Goal: Information Seeking & Learning: Learn about a topic

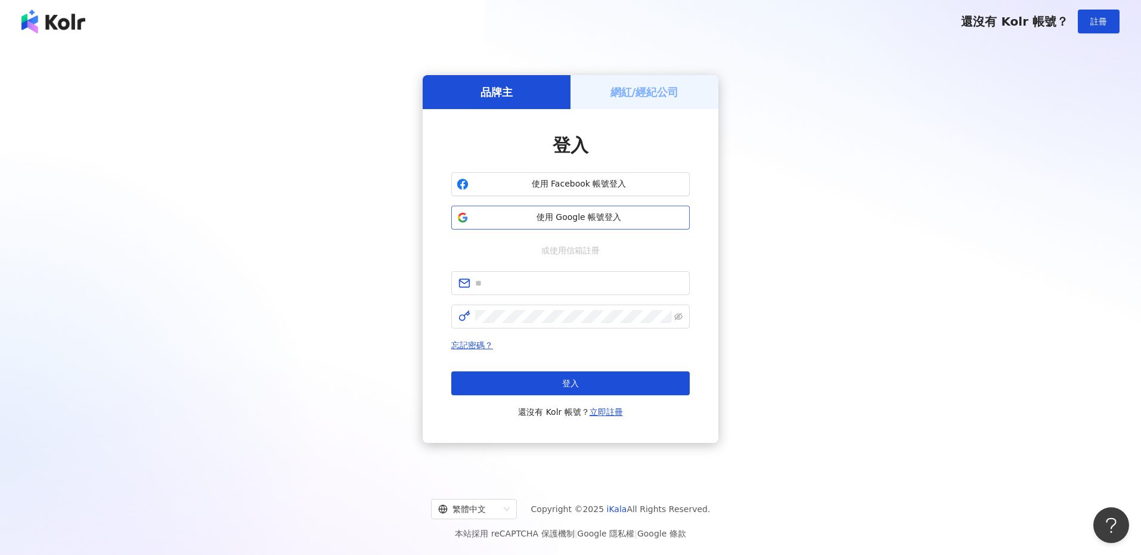
click at [595, 207] on button "使用 Google 帳號登入" at bounding box center [570, 218] width 238 height 24
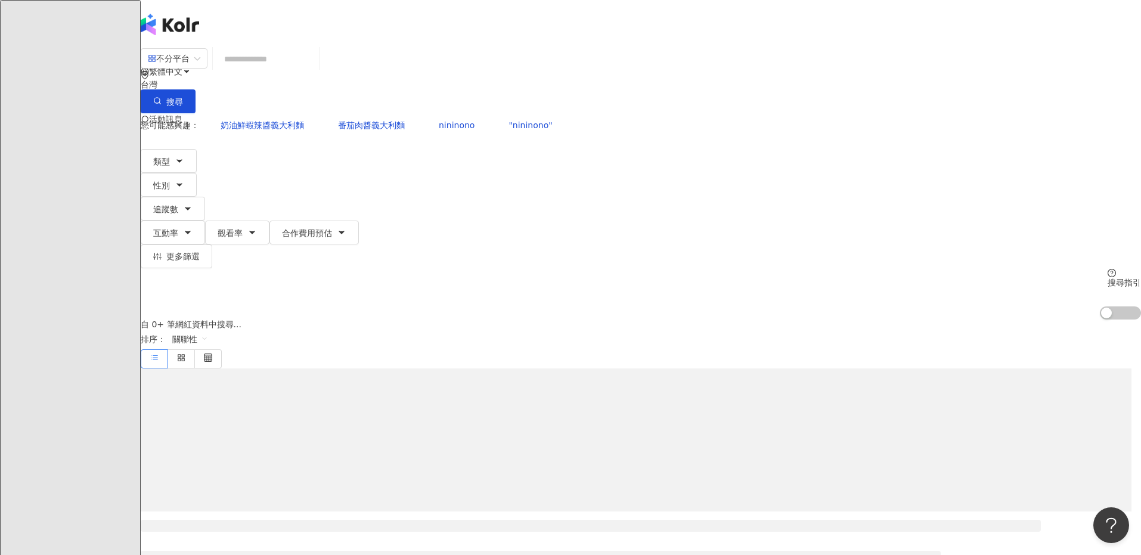
click at [314, 69] on input "search" at bounding box center [266, 59] width 97 height 23
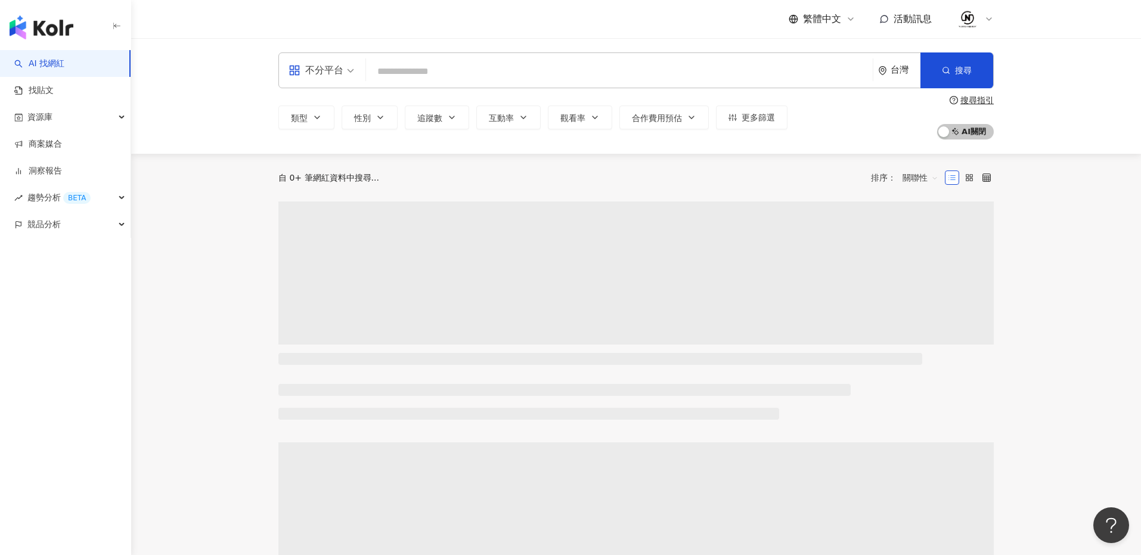
click at [498, 73] on input "search" at bounding box center [619, 71] width 497 height 23
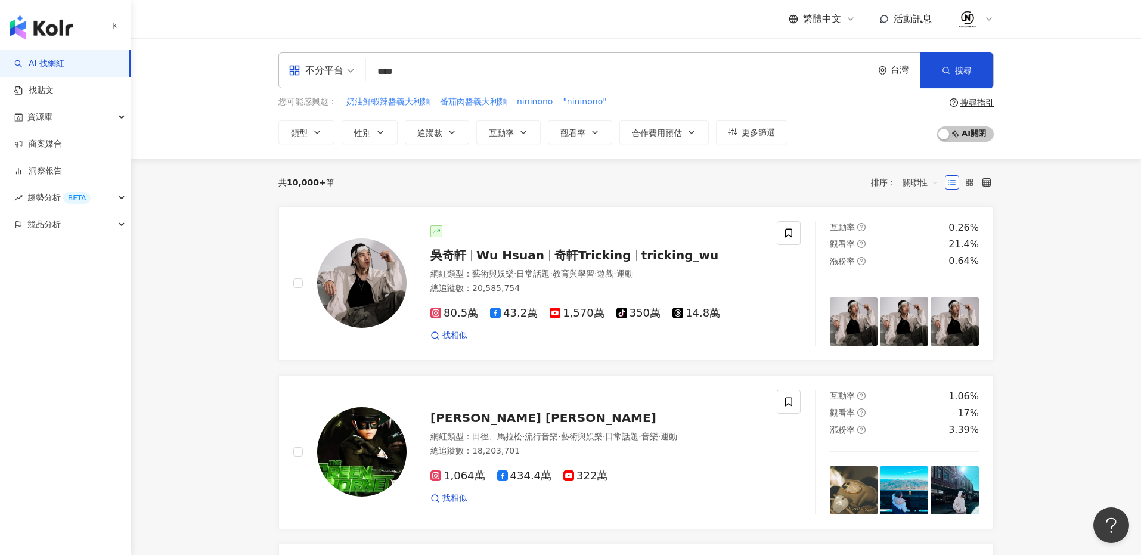
type input "**"
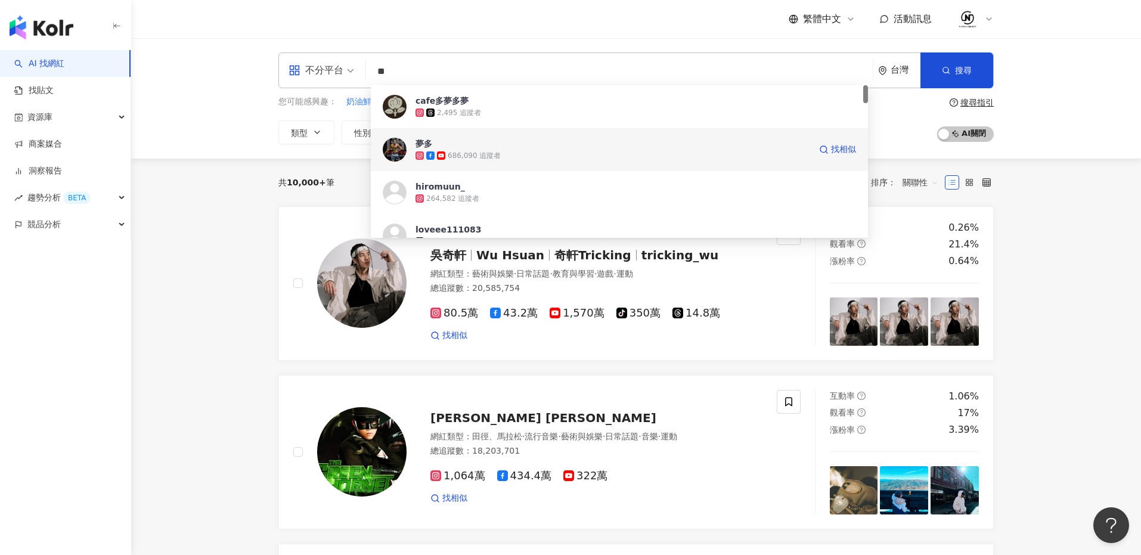
click at [614, 132] on div "夢多 686,090 追蹤者 找相似" at bounding box center [619, 149] width 497 height 43
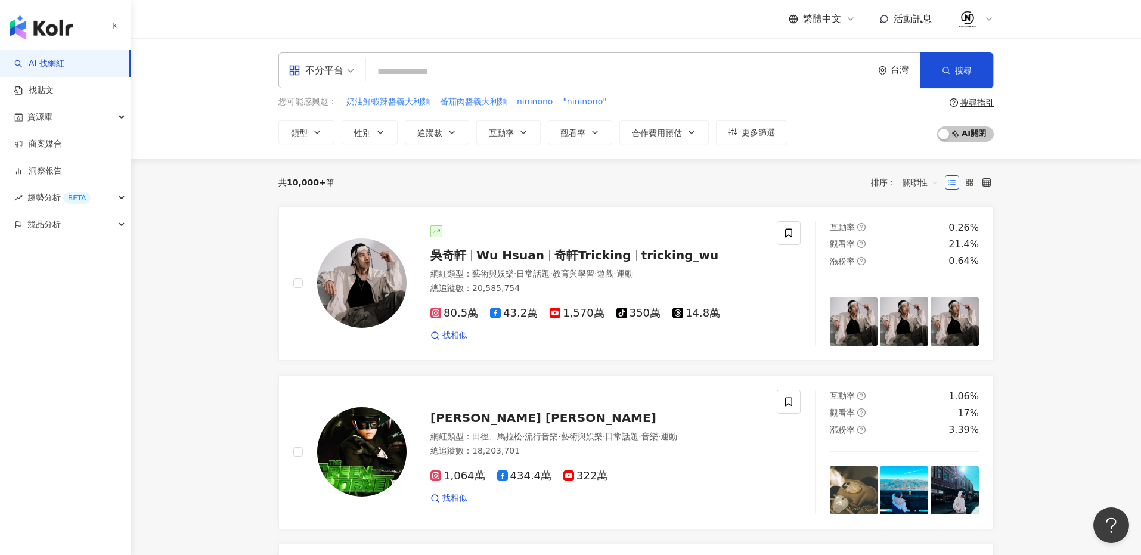
click at [578, 61] on input "search" at bounding box center [619, 71] width 497 height 23
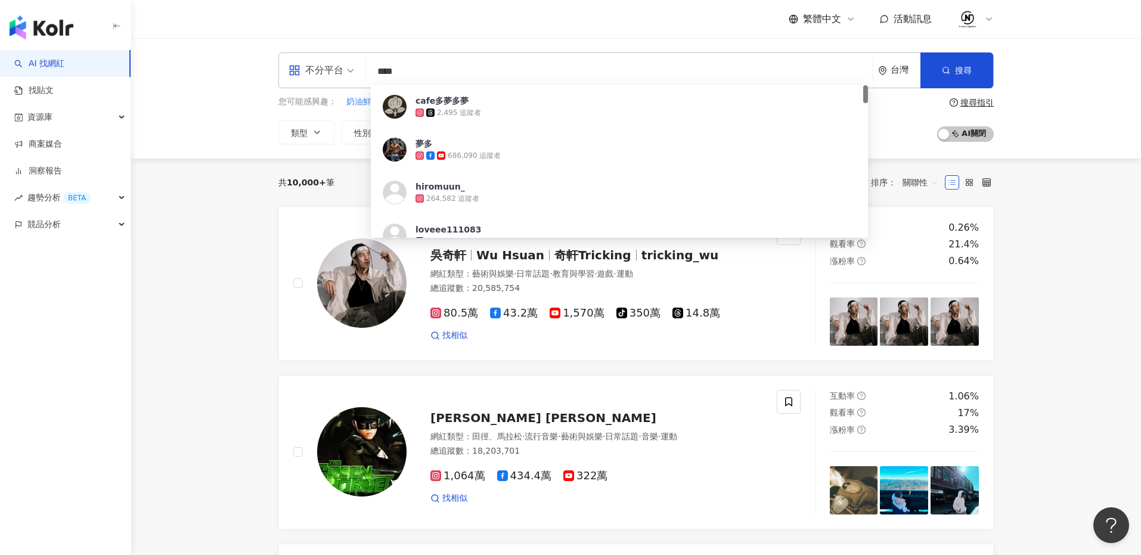
type input "***"
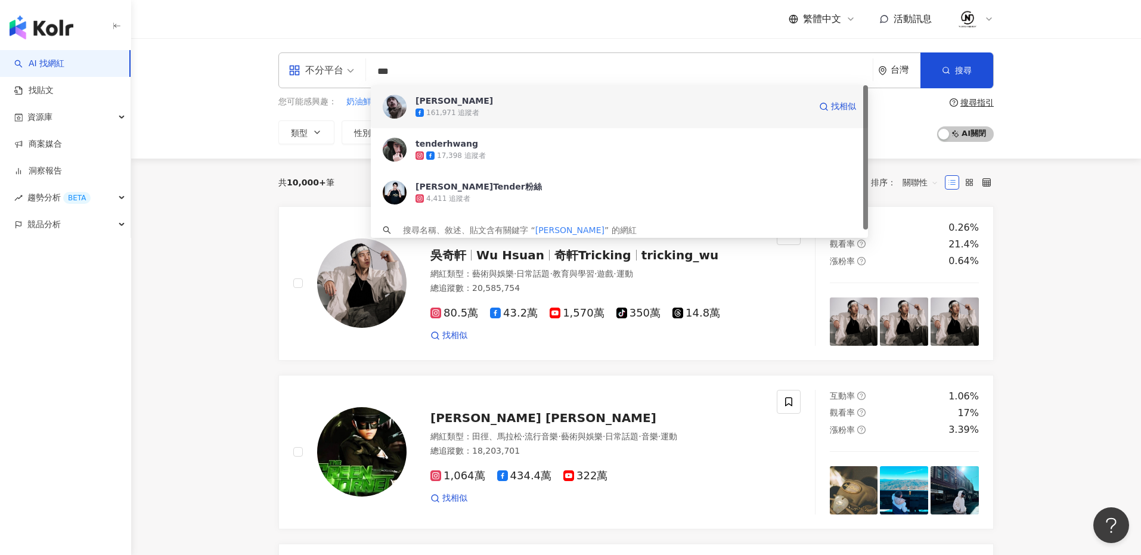
click at [511, 110] on div "161,971 追蹤者" at bounding box center [612, 113] width 395 height 12
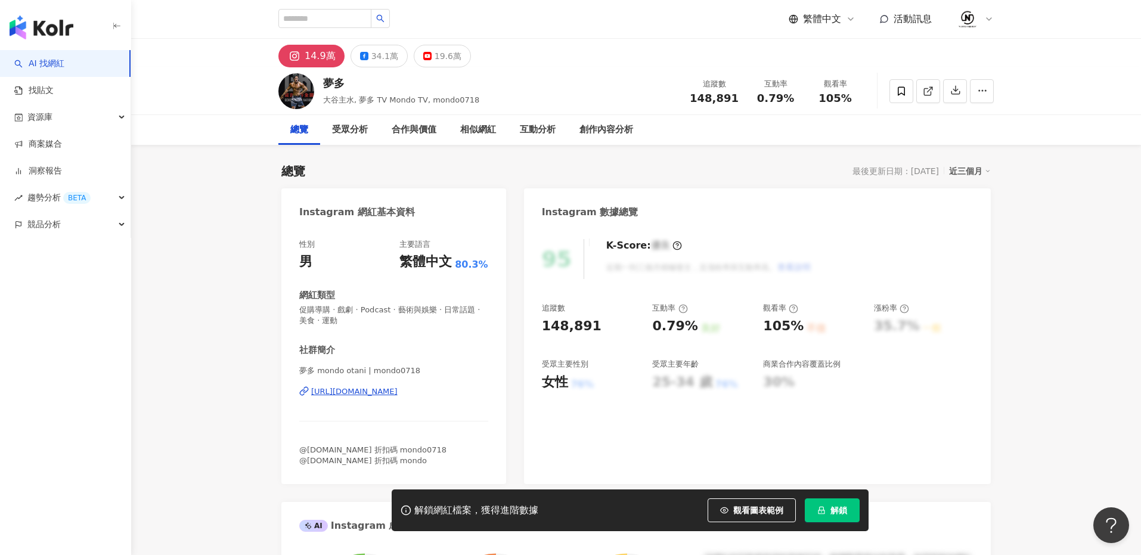
click at [839, 512] on span "解鎖" at bounding box center [838, 510] width 17 height 10
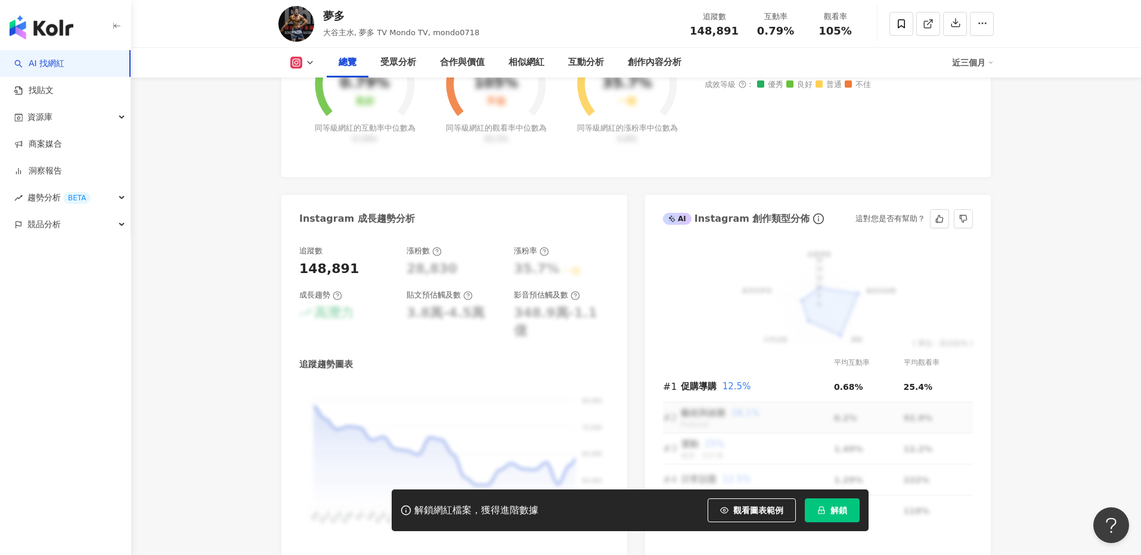
scroll to position [517, 0]
click at [840, 522] on div "解鎖網紅檔案，獲得進階數據 觀看圖表範例 解鎖" at bounding box center [630, 510] width 477 height 42
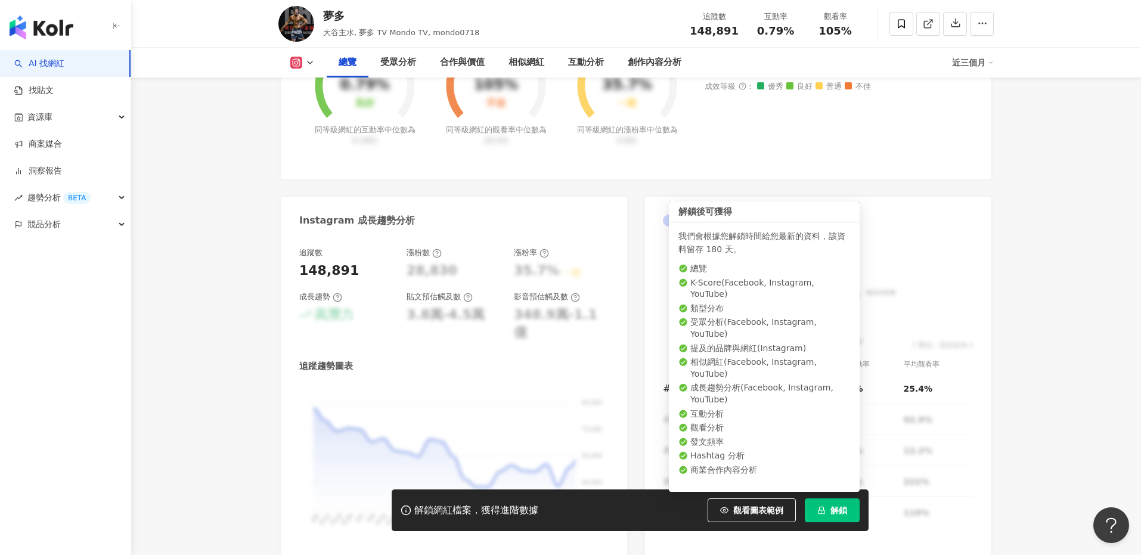
click at [839, 516] on button "解鎖" at bounding box center [832, 510] width 55 height 24
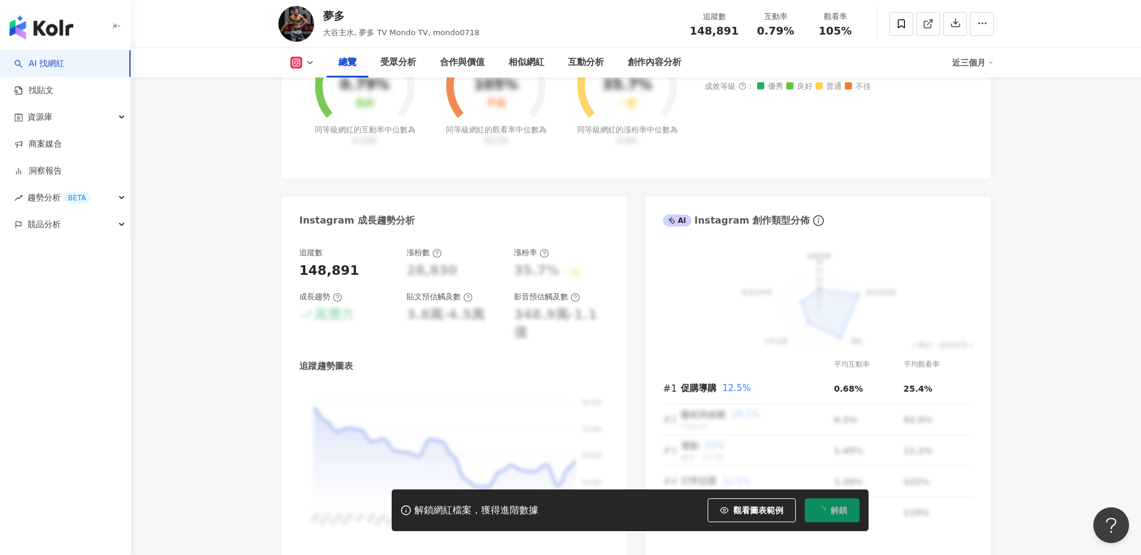
click at [303, 67] on button at bounding box center [302, 63] width 48 height 12
click at [326, 111] on button "Facebook" at bounding box center [322, 112] width 72 height 17
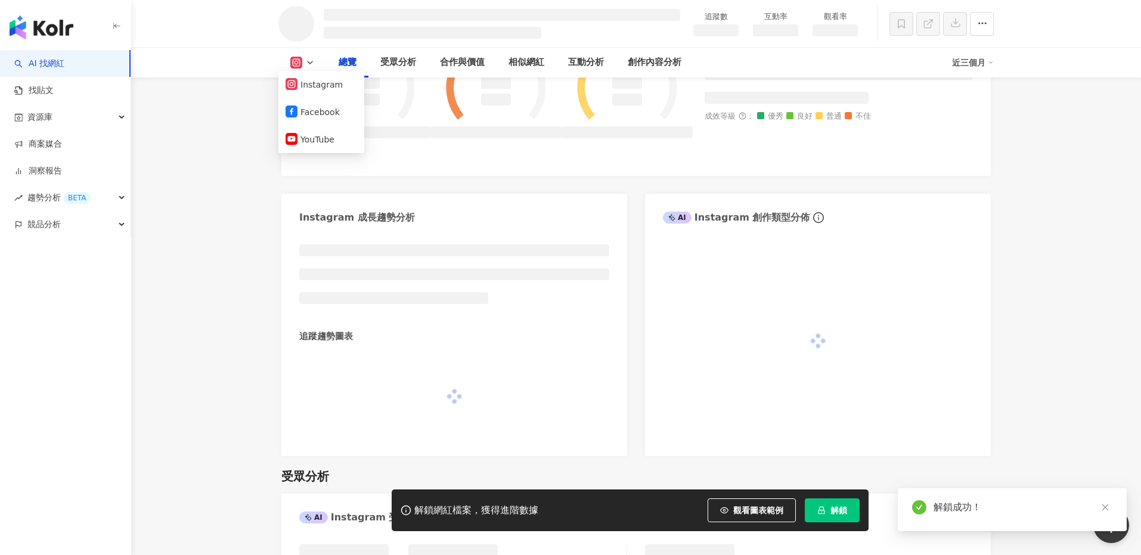
scroll to position [519, 0]
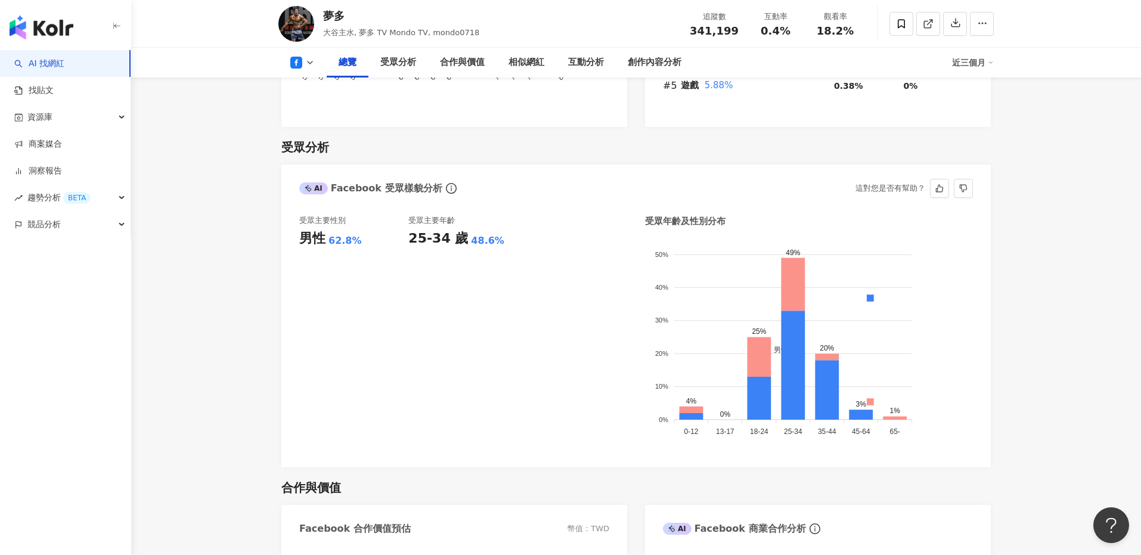
scroll to position [955, 0]
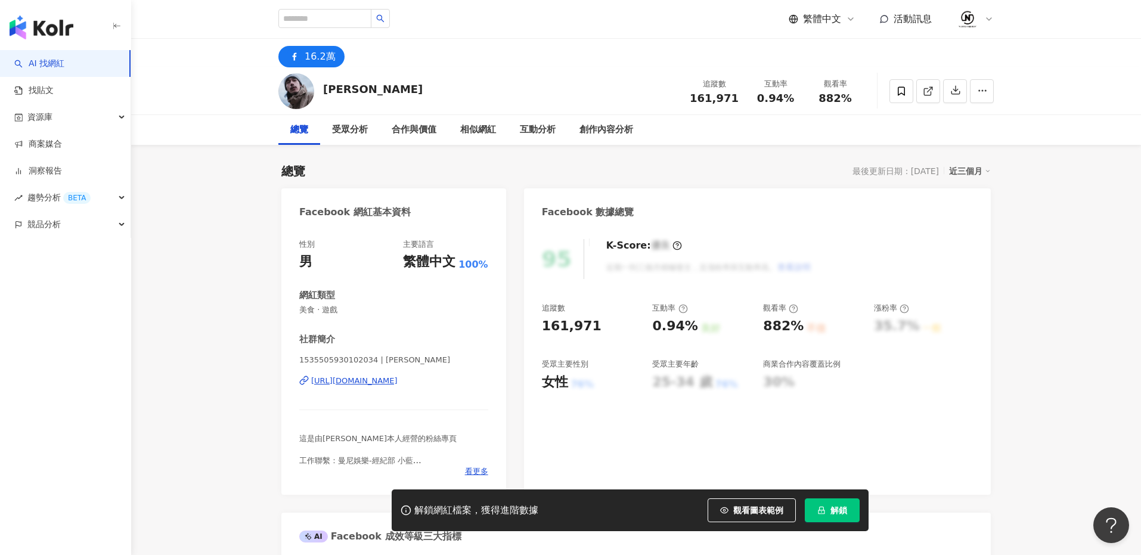
click at [834, 512] on span "解鎖" at bounding box center [838, 510] width 17 height 10
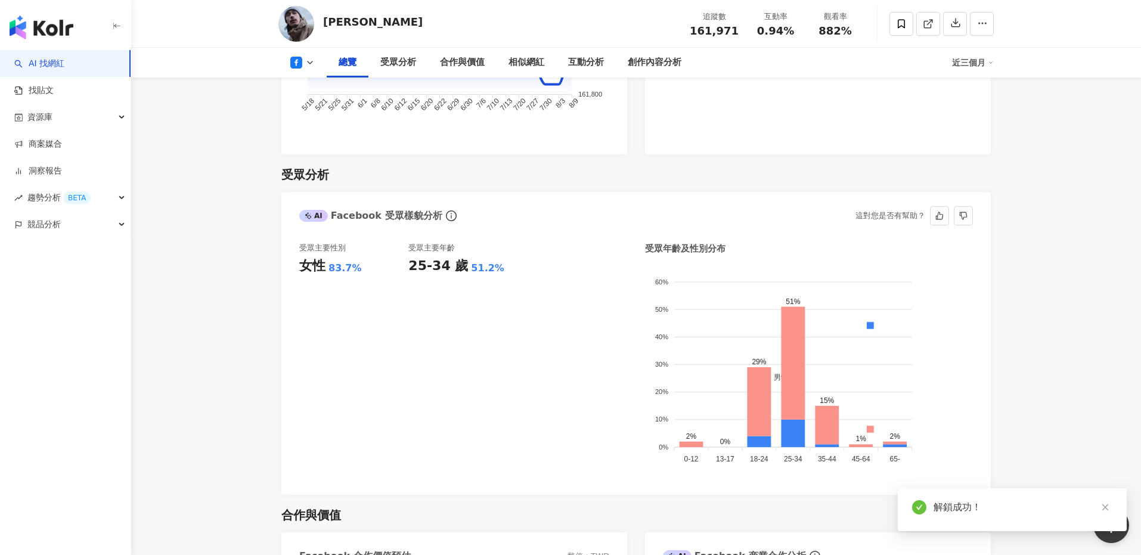
scroll to position [954, 0]
